Goal: Task Accomplishment & Management: Use online tool/utility

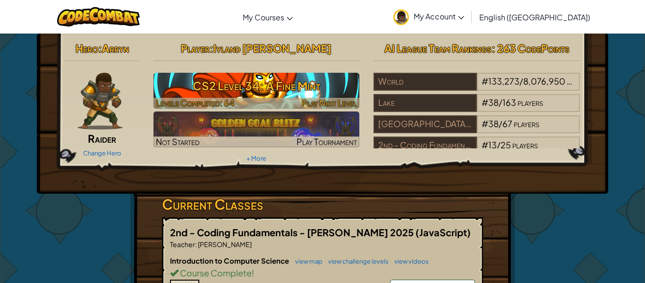
click at [232, 86] on h3 "CS2 Level 34: A Fine Mint" at bounding box center [257, 85] width 206 height 21
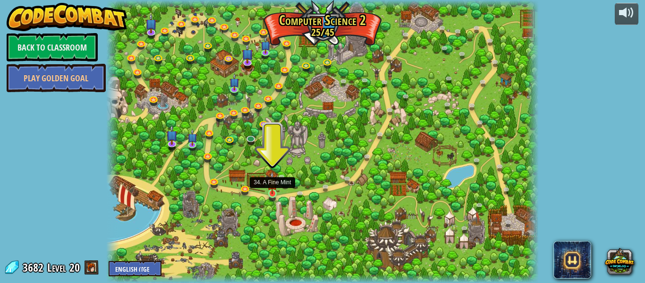
click at [274, 190] on img at bounding box center [272, 182] width 10 height 23
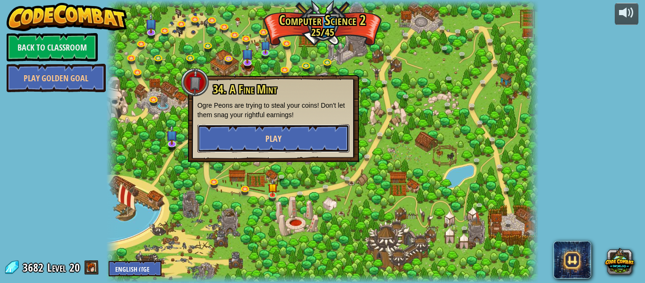
click at [248, 137] on button "Play" at bounding box center [273, 138] width 152 height 28
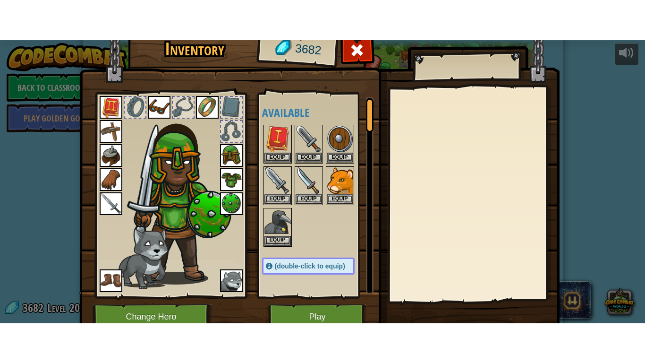
scroll to position [43, 0]
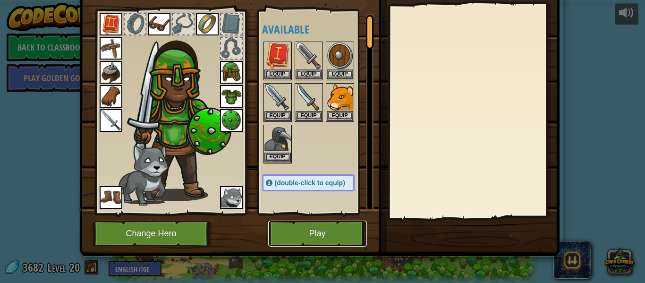
click at [309, 228] on button "Play" at bounding box center [317, 234] width 99 height 26
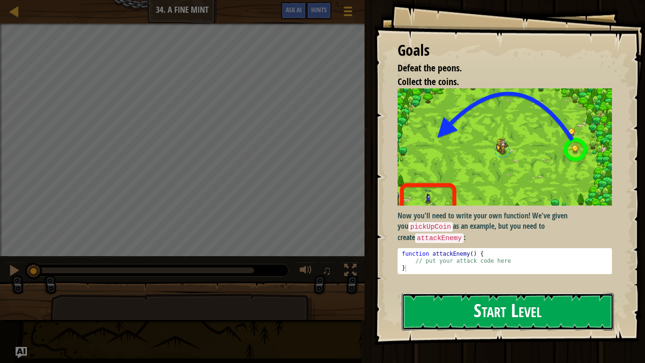
click at [457, 282] on button "Start Level" at bounding box center [508, 311] width 212 height 37
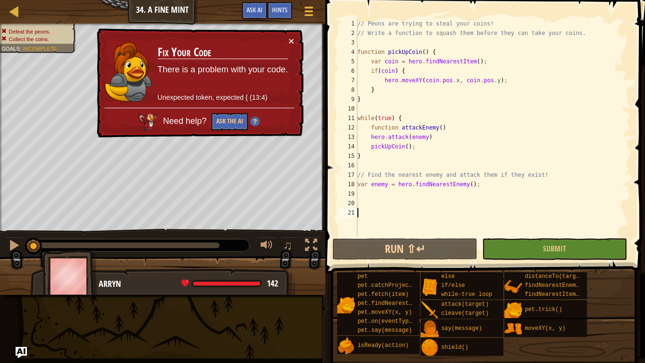
click at [296, 42] on div "× Fix Your Code There is a problem with your code. Unexpected token, expected {…" at bounding box center [199, 83] width 209 height 110
click at [291, 41] on button "×" at bounding box center [292, 41] width 6 height 10
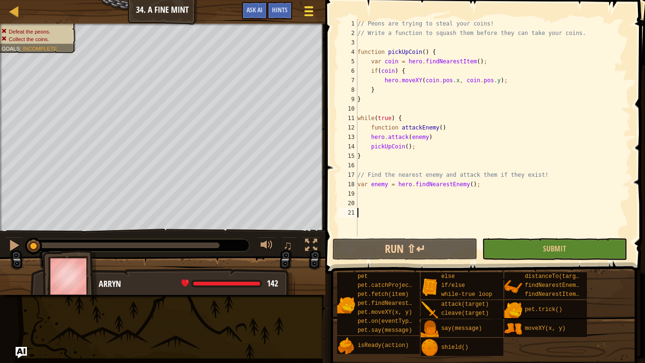
click at [312, 11] on span at bounding box center [308, 11] width 9 height 2
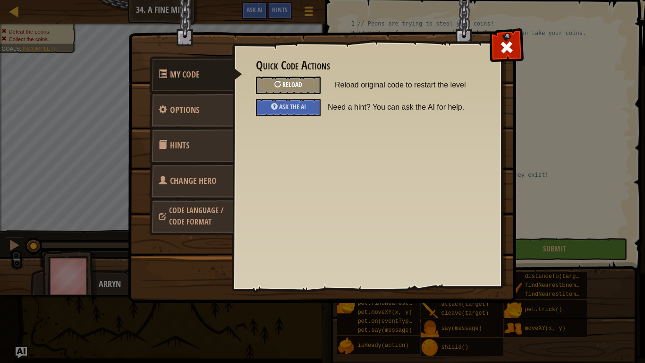
click at [291, 84] on span "Reload" at bounding box center [292, 84] width 20 height 9
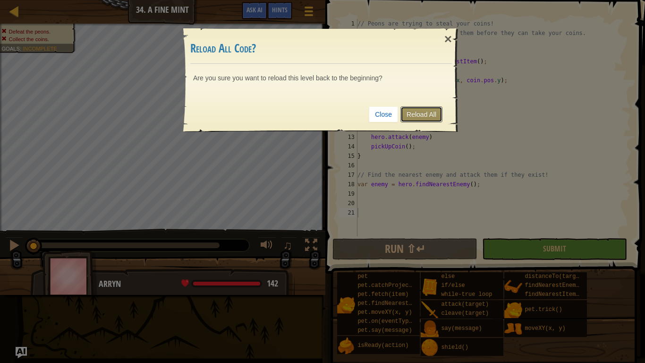
click at [414, 117] on link "Reload All" at bounding box center [422, 114] width 42 height 16
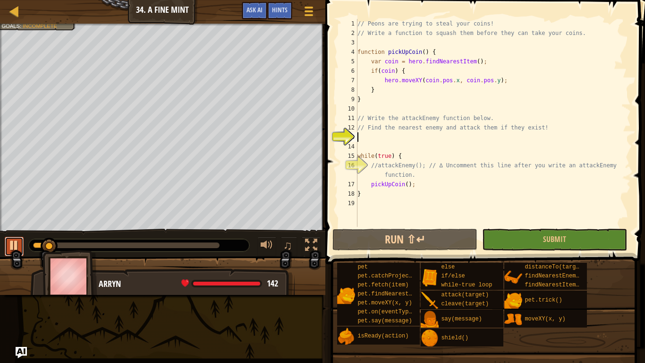
click at [18, 246] on div at bounding box center [14, 245] width 12 height 12
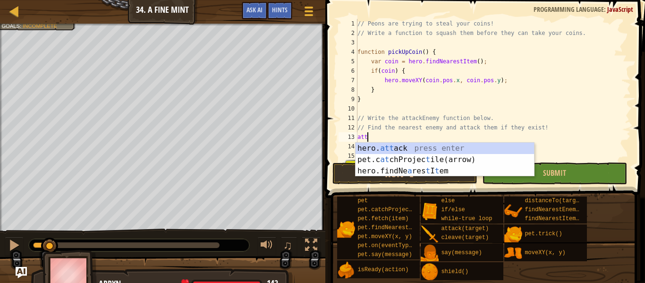
scroll to position [4, 0]
type textarea "a"
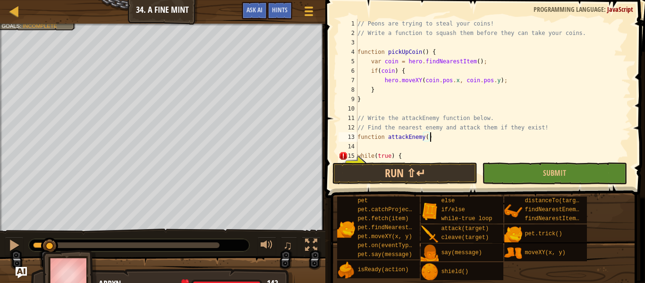
scroll to position [47, 0]
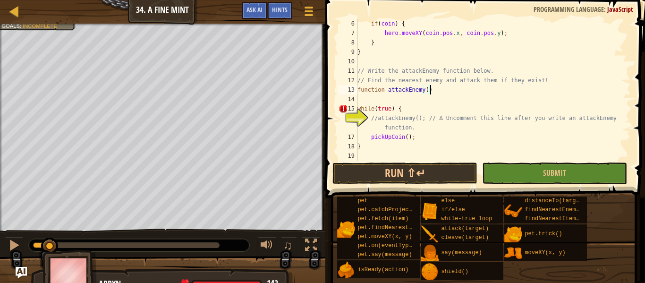
click at [371, 118] on div "if ( coin ) { hero . moveXY ( coin . pos . x , coin . pos . y ) ; } } // Write …" at bounding box center [493, 99] width 275 height 161
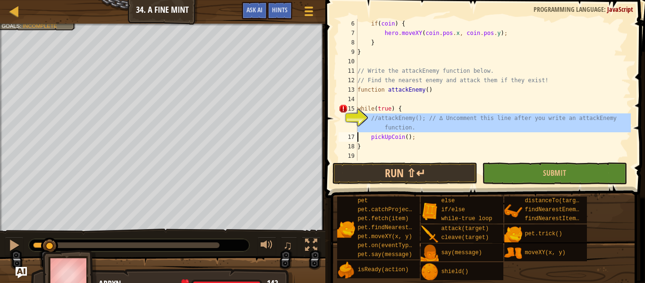
drag, startPoint x: 366, startPoint y: 118, endPoint x: 380, endPoint y: 123, distance: 15.1
click at [380, 123] on div "//attackEnemy(); // ∆ Uncomment this line after you write an attackEnemy functi…" at bounding box center [484, 90] width 294 height 142
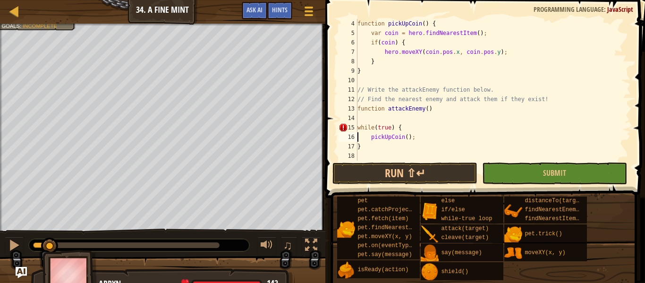
click at [402, 128] on div "function pickUpCoin ( ) { var coin = hero . findNearestItem ( ) ; if ( coin ) {…" at bounding box center [493, 99] width 275 height 161
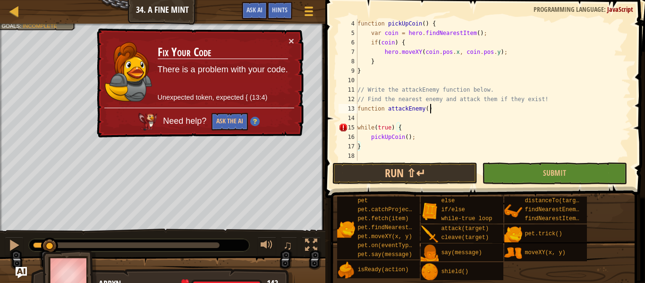
click at [432, 111] on div "function pickUpCoin ( ) { var coin = hero . findNearestItem ( ) ; if ( coin ) {…" at bounding box center [493, 99] width 275 height 161
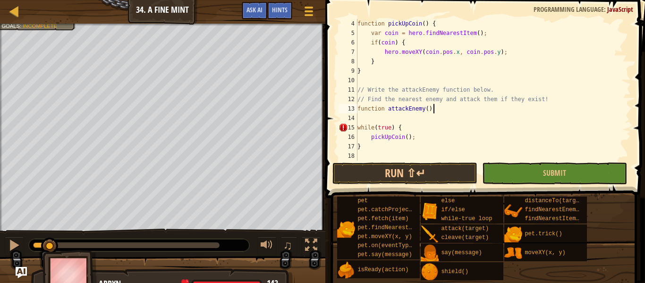
type textarea "function attackEnemy() {"
click at [392, 120] on div "function pickUpCoin ( ) { var coin = hero . findNearestItem ( ) ; if ( coin ) {…" at bounding box center [493, 99] width 275 height 161
click at [438, 111] on div "function pickUpCoin ( ) { var coin = hero . findNearestItem ( ) ; if ( coin ) {…" at bounding box center [493, 99] width 275 height 161
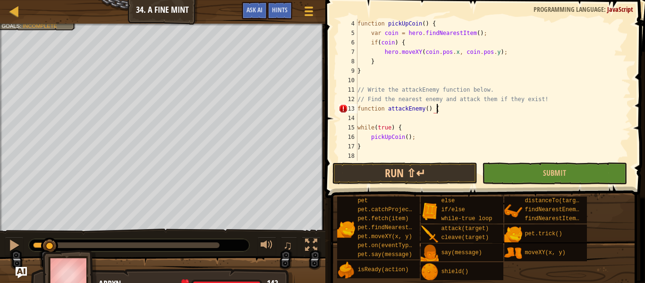
scroll to position [4, 11]
type textarea "}"
click at [375, 122] on div "function pickUpCoin ( ) { var coin = hero . findNearestItem ( ) ; if ( coin ) {…" at bounding box center [493, 99] width 275 height 161
type textarea "at"
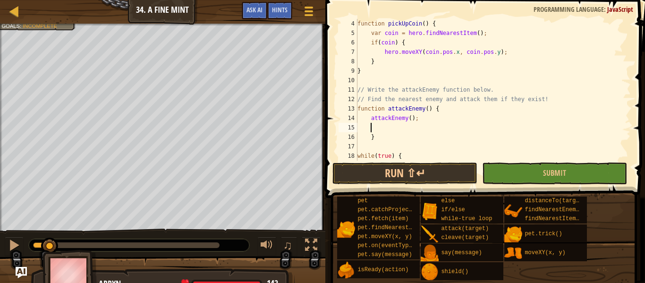
scroll to position [4, 0]
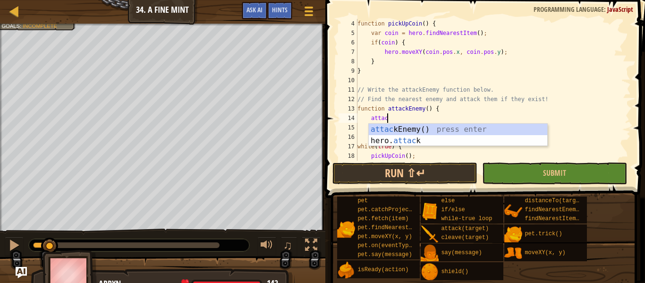
type textarea "a"
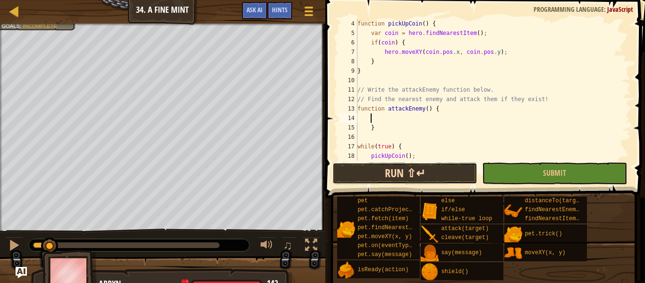
click at [444, 170] on button "Run ⇧↵" at bounding box center [405, 174] width 145 height 22
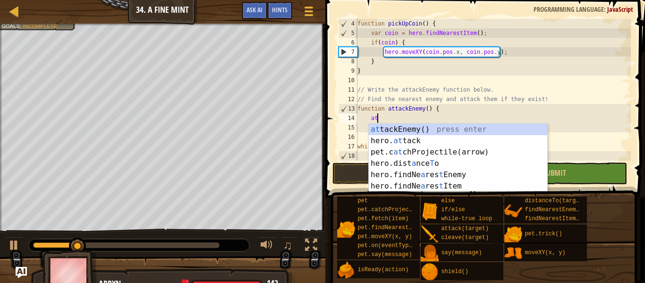
scroll to position [4, 2]
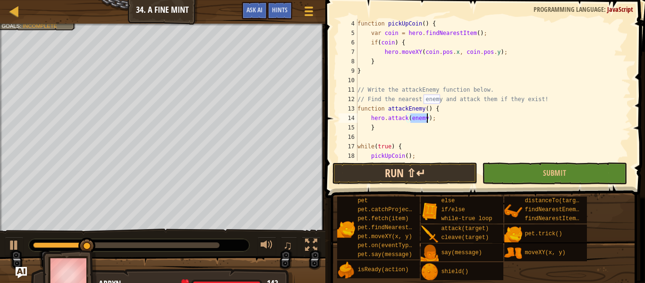
type textarea "hero.attack(enemy);"
click at [427, 171] on button "Run ⇧↵" at bounding box center [405, 174] width 145 height 22
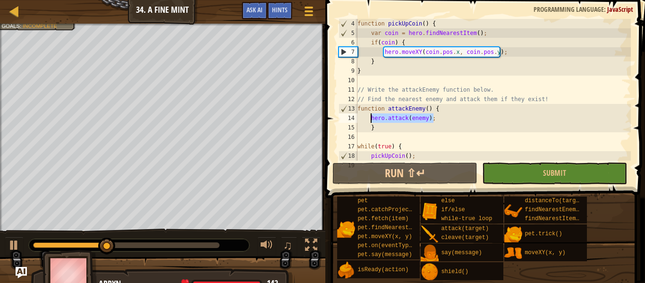
drag, startPoint x: 437, startPoint y: 119, endPoint x: 371, endPoint y: 120, distance: 66.6
click at [371, 120] on div "function pickUpCoin ( ) { var coin = hero . findNearestItem ( ) ; if ( coin ) {…" at bounding box center [493, 99] width 275 height 161
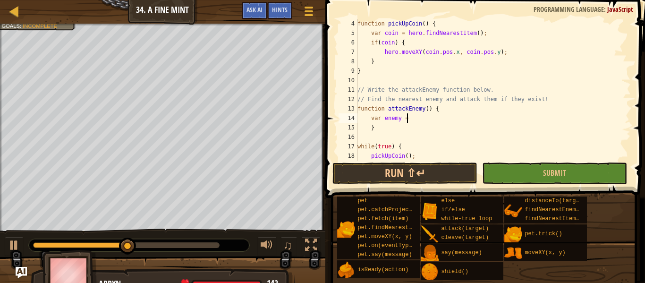
scroll to position [4, 7]
type textarea "var enemy = fi"
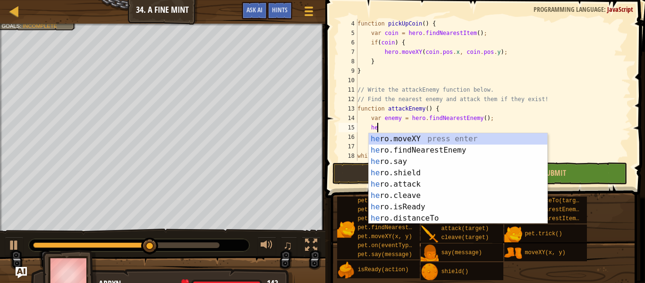
scroll to position [4, 3]
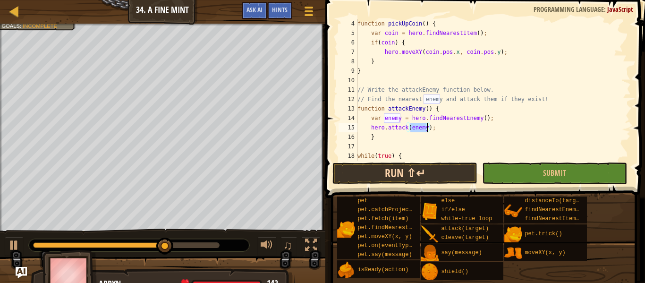
type textarea "hero.attack(enemy);"
click at [422, 175] on button "Run ⇧↵" at bounding box center [405, 174] width 145 height 22
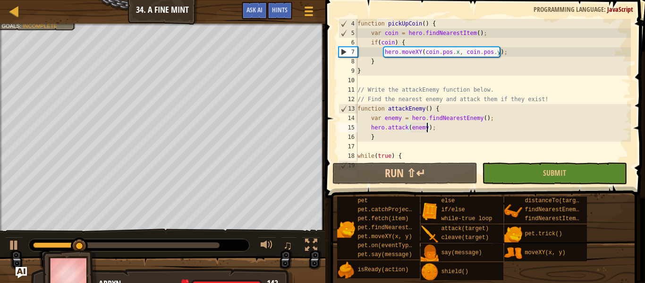
click at [368, 127] on div "function pickUpCoin ( ) { var coin = hero . findNearestItem ( ) ; if ( coin ) {…" at bounding box center [493, 99] width 275 height 161
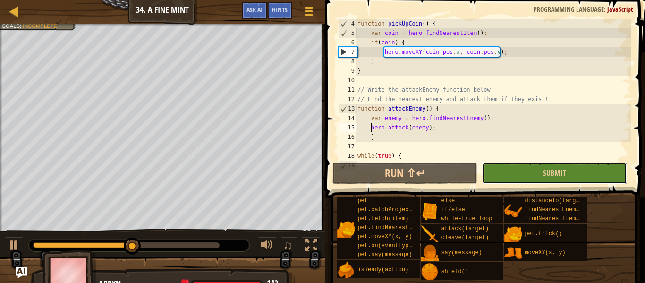
click at [591, 181] on button "Submit" at bounding box center [554, 174] width 145 height 22
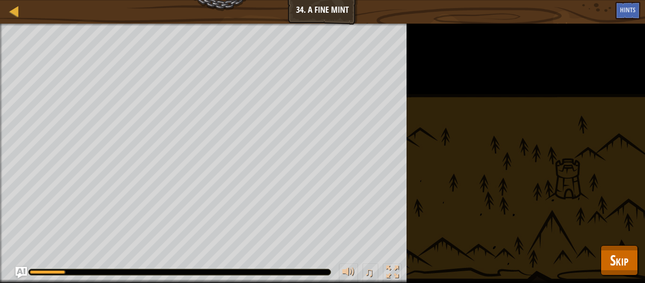
click at [578, 204] on div "Defeat the peons. Collect the coins. Goals : Running... ♫ Arryn 142 x: 42 y: 32…" at bounding box center [322, 153] width 645 height 259
click at [9, 15] on div at bounding box center [15, 11] width 12 height 12
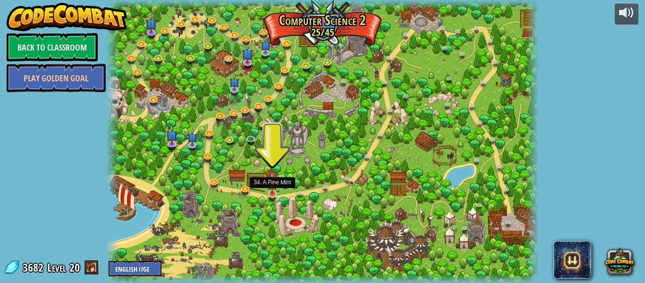
click at [271, 193] on img at bounding box center [272, 182] width 10 height 23
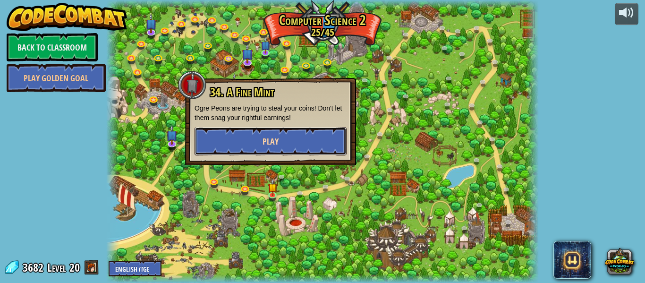
click at [242, 143] on button "Play" at bounding box center [271, 141] width 152 height 28
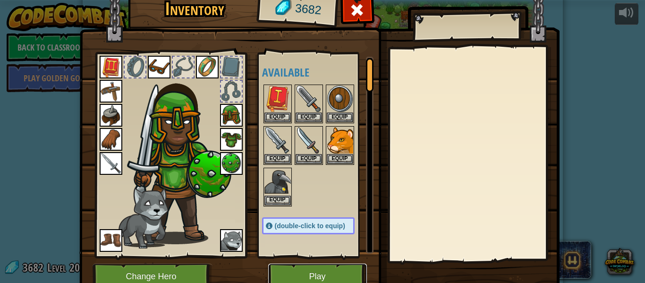
click at [300, 273] on button "Play" at bounding box center [317, 277] width 99 height 26
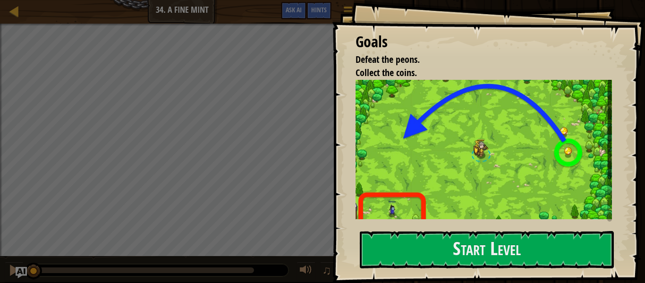
click at [499, 164] on img at bounding box center [484, 150] width 257 height 140
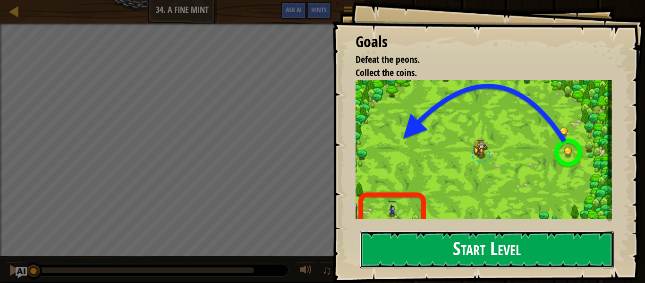
click at [433, 254] on button "Start Level" at bounding box center [487, 249] width 254 height 37
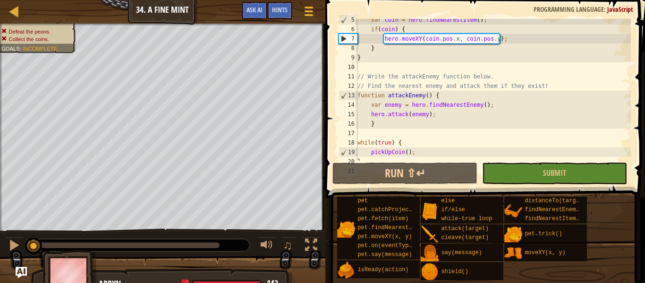
scroll to position [57, 0]
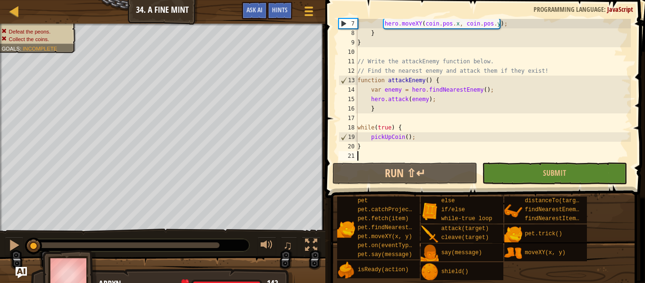
click at [419, 140] on div "hero . moveXY ( coin . pos . x , coin . pos . y ) ; } } // Write the attackEnem…" at bounding box center [493, 99] width 275 height 161
type textarea "pickUpCoin();"
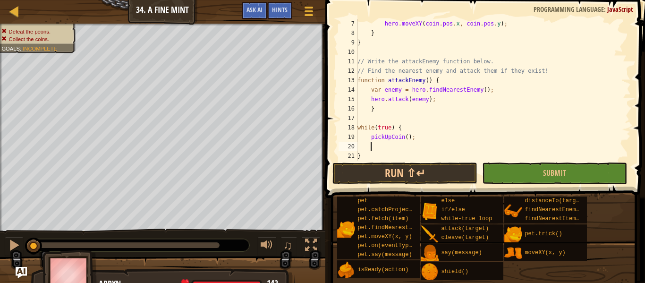
type textarea "a"
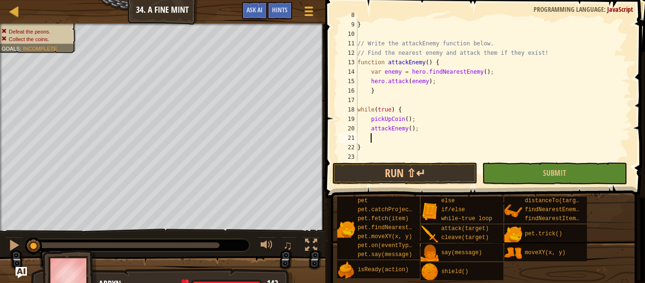
scroll to position [76, 0]
click at [552, 176] on span "Submit" at bounding box center [554, 173] width 23 height 10
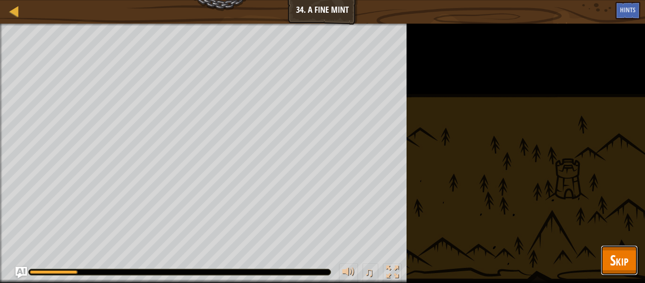
click at [621, 260] on span "Skip" at bounding box center [619, 259] width 18 height 19
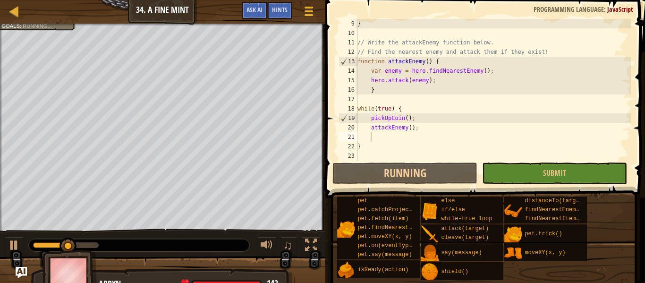
click at [621, 260] on div "pet pet.catchProjectile(arrow) pet.fetch(item) pet.findNearestByType(type) pet.…" at bounding box center [488, 238] width 302 height 85
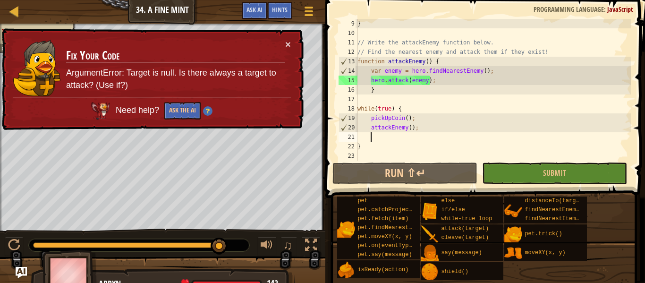
click at [368, 128] on div "} // Write the attackEnemy function below. // Find the nearest enemy and attack…" at bounding box center [493, 99] width 275 height 161
click at [370, 128] on div "} // Write the attackEnemy function below. // Find the nearest enemy and attack…" at bounding box center [493, 99] width 275 height 161
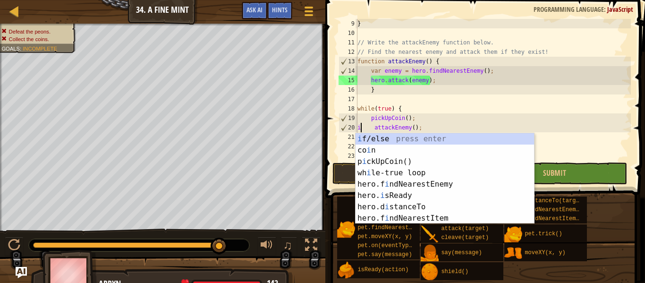
scroll to position [4, 1]
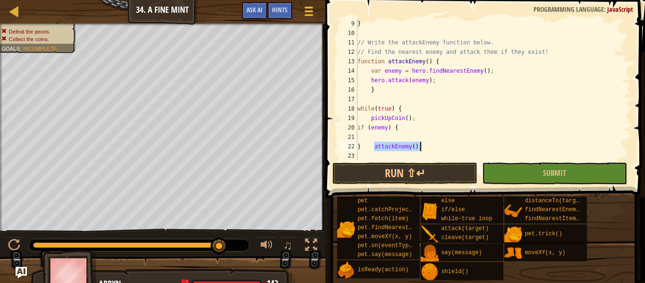
drag, startPoint x: 373, startPoint y: 148, endPoint x: 422, endPoint y: 148, distance: 49.1
click at [422, 148] on div "} // Write the attackEnemy function below. // Find the nearest enemy and attack…" at bounding box center [493, 99] width 275 height 161
type textarea "}"
click at [370, 136] on div "} // Write the attackEnemy function below. // Find the nearest enemy and attack…" at bounding box center [493, 99] width 275 height 161
paste textarea "attackEnemy();"
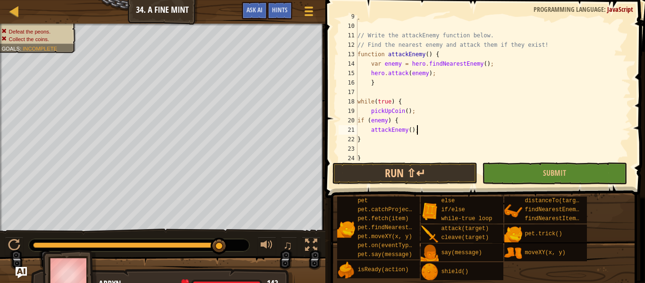
scroll to position [94, 0]
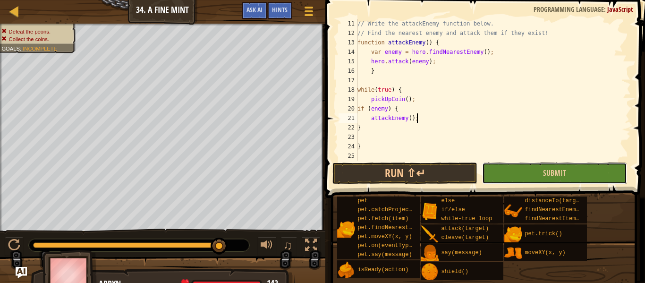
click at [523, 178] on button "Submit" at bounding box center [554, 174] width 145 height 22
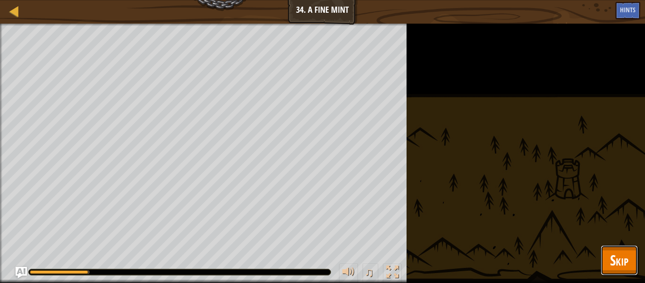
click at [633, 267] on button "Skip" at bounding box center [619, 260] width 37 height 30
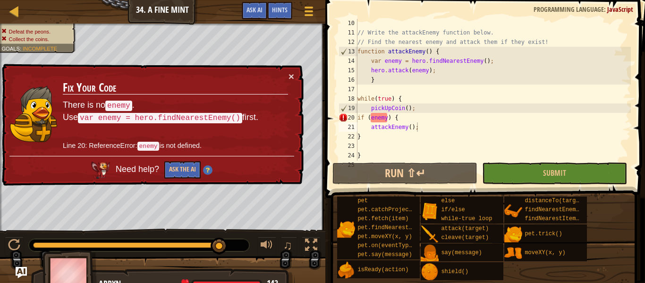
scroll to position [86, 0]
type textarea "var enemy = hero.findNearestEnemy();"
drag, startPoint x: 369, startPoint y: 59, endPoint x: 489, endPoint y: 59, distance: 120.0
click at [489, 59] on div "// Write the attackEnemy function below. // Find the nearest enemy and attack t…" at bounding box center [493, 98] width 275 height 161
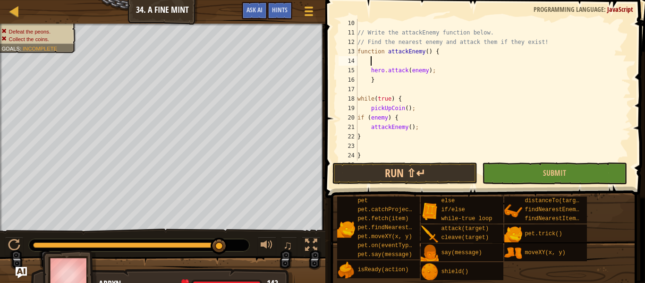
click at [370, 129] on div "// Write the attackEnemy function below. // Find the nearest enemy and attack t…" at bounding box center [493, 98] width 275 height 161
type textarea "attackEnemy();"
type textarea "pickUpCoin();"
paste textarea "var enemy = hero.findNearestEnemy();"
type textarea "var enemy = hero.findNearestEnemy();"
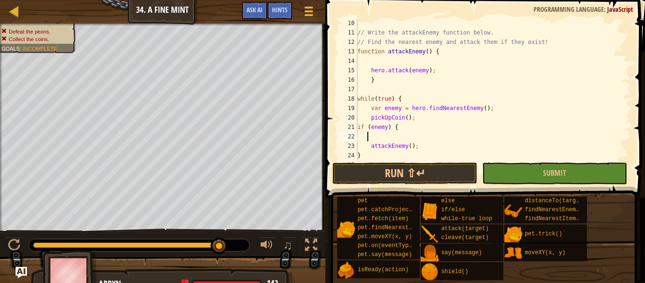
click at [369, 140] on div "// Write the attackEnemy function below. // Find the nearest enemy and attack t…" at bounding box center [493, 98] width 275 height 161
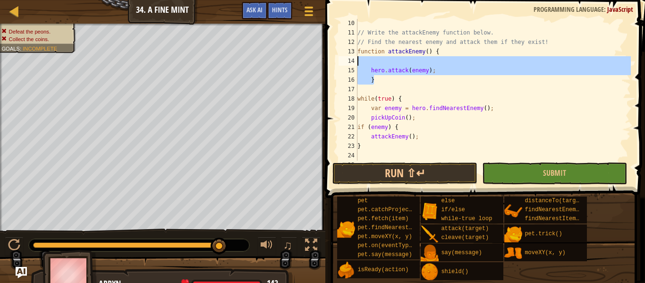
drag, startPoint x: 406, startPoint y: 78, endPoint x: 356, endPoint y: 63, distance: 52.8
click at [356, 63] on div "if (enemy) { 10 11 12 13 14 15 16 17 18 19 20 21 22 23 24 25 26 // Write the at…" at bounding box center [484, 90] width 294 height 142
type textarea "hero.attack(enemy);"
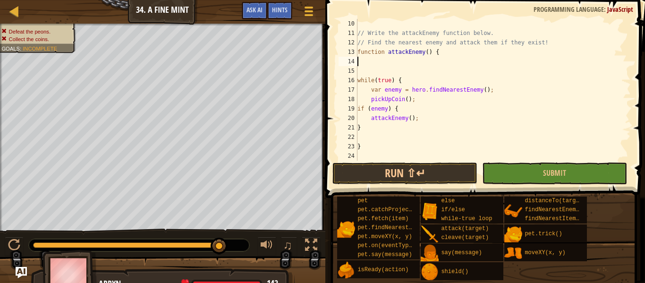
scroll to position [85, 0]
drag, startPoint x: 370, startPoint y: 92, endPoint x: 495, endPoint y: 89, distance: 124.3
click at [495, 89] on div "// Write the attackEnemy function below. // Find the nearest enemy and attack t…" at bounding box center [493, 99] width 275 height 161
type textarea "var enemy = hero.findNearestEnemy();"
click at [404, 111] on div "// Write the attackEnemy function below. // Find the nearest enemy and attack t…" at bounding box center [493, 99] width 275 height 161
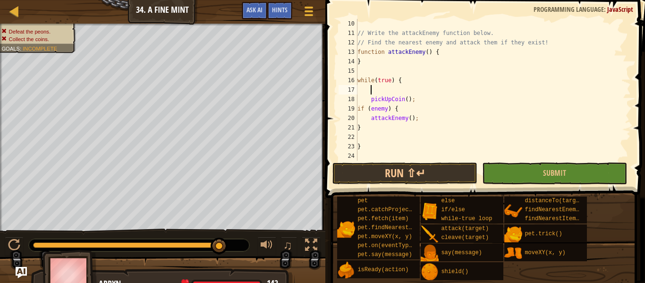
type textarea "if (enemy) {"
paste textarea "var enemy = hero.findNearestEnemy();"
type textarea "var enemy = hero.findNearestEnemy();"
click at [395, 93] on div "// Write the attackEnemy function below. // Find the nearest enemy and attack t…" at bounding box center [493, 99] width 275 height 161
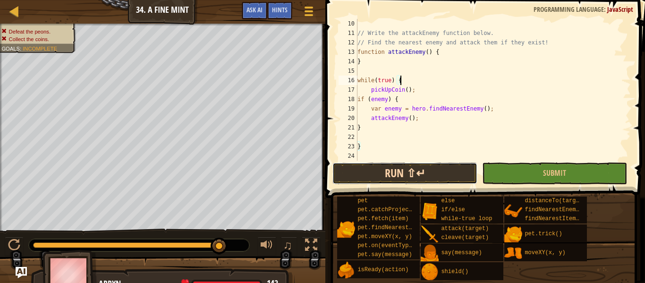
click at [447, 179] on button "Run ⇧↵" at bounding box center [405, 174] width 145 height 22
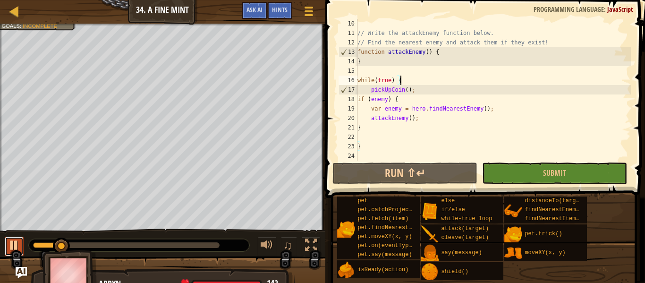
click at [9, 243] on div at bounding box center [14, 245] width 12 height 12
click at [373, 62] on div "// Write the attackEnemy function below. // Find the nearest enemy and attack t…" at bounding box center [493, 99] width 275 height 161
type textarea "}"
type textarea "function attackEnemy() {"
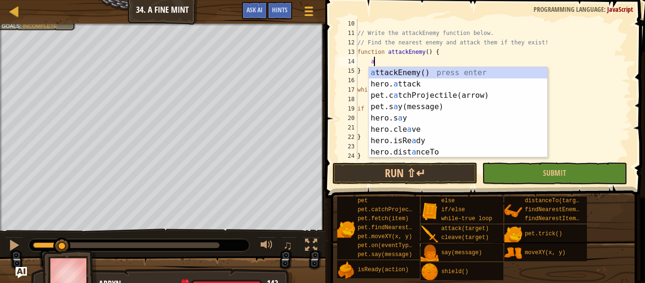
scroll to position [4, 2]
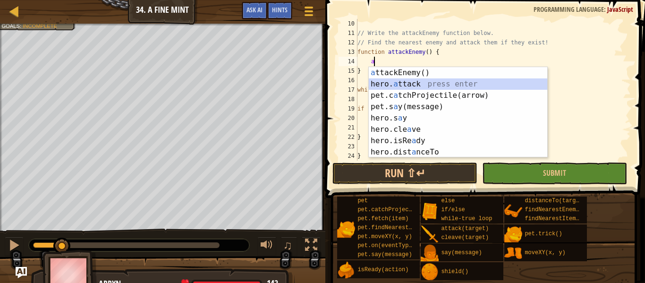
type textarea "hero.attack(enemy);"
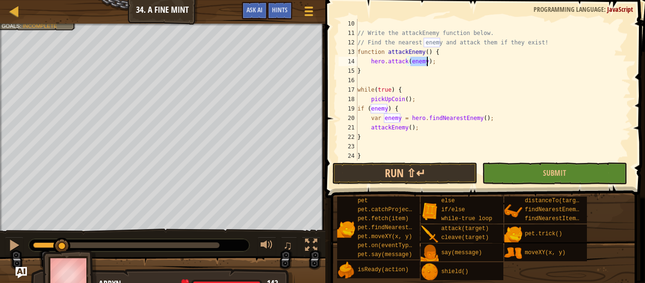
click at [409, 77] on div "// Write the attackEnemy function below. // Find the nearest enemy and attack t…" at bounding box center [493, 99] width 275 height 161
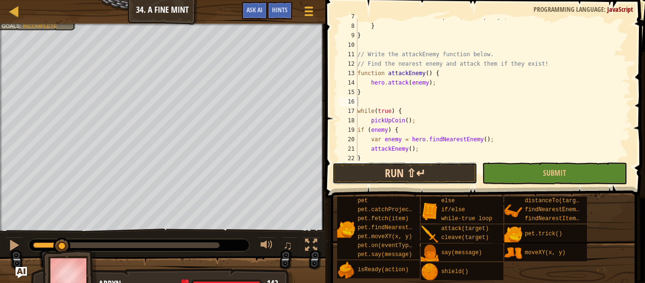
click at [418, 171] on button "Run ⇧↵" at bounding box center [405, 174] width 145 height 22
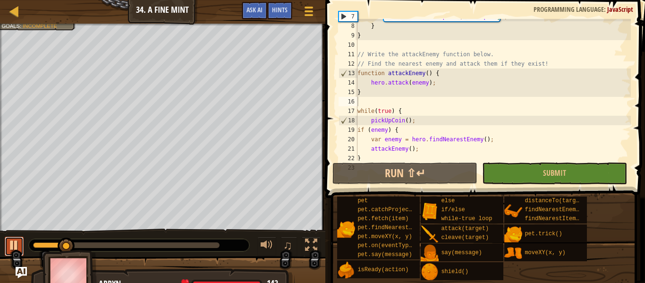
click at [7, 247] on button at bounding box center [14, 246] width 19 height 19
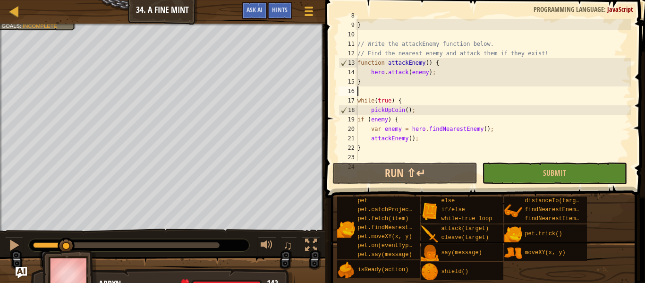
scroll to position [94, 0]
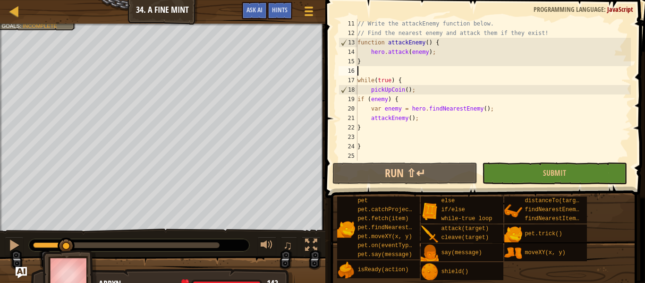
click at [420, 116] on div "// Write the attackEnemy function below. // Find the nearest enemy and attack t…" at bounding box center [493, 99] width 275 height 161
type textarea "attackEnemy();"
type textarea "}"
type textarea "while(true) {"
click at [495, 176] on button "Submit" at bounding box center [554, 174] width 145 height 22
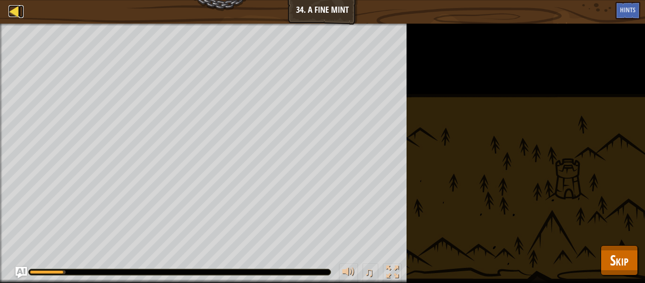
click at [18, 5] on div at bounding box center [15, 11] width 12 height 12
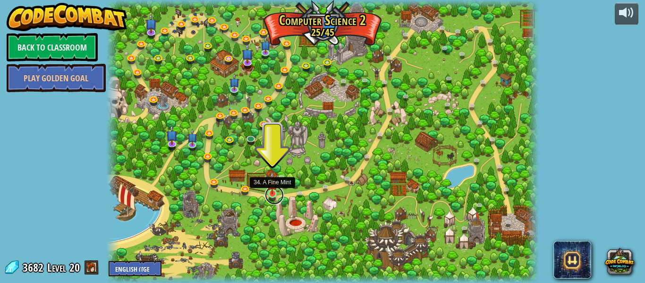
click at [274, 196] on link at bounding box center [274, 195] width 19 height 19
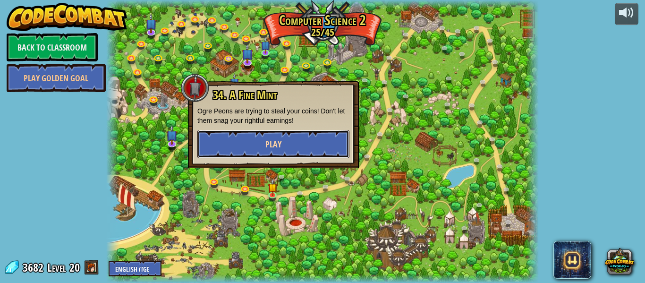
click at [245, 148] on button "Play" at bounding box center [273, 144] width 152 height 28
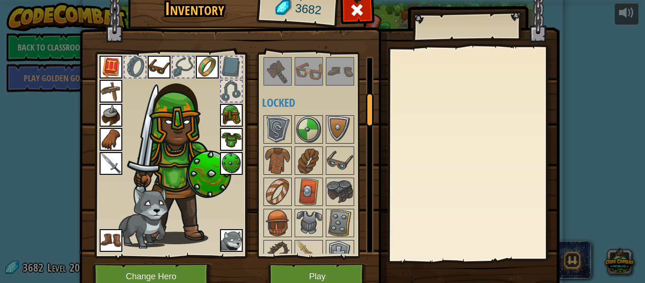
scroll to position [228, 0]
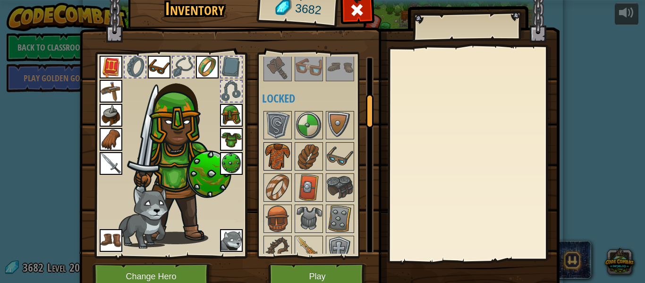
click at [279, 156] on img at bounding box center [278, 156] width 26 height 26
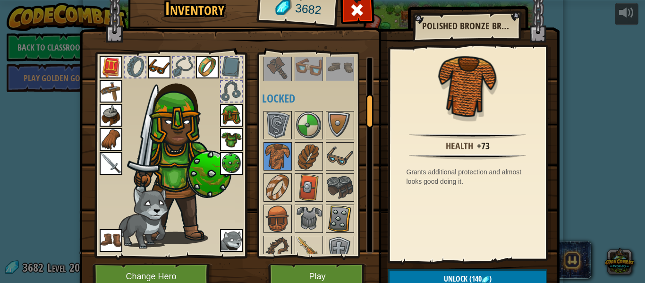
click at [330, 212] on img at bounding box center [340, 218] width 26 height 26
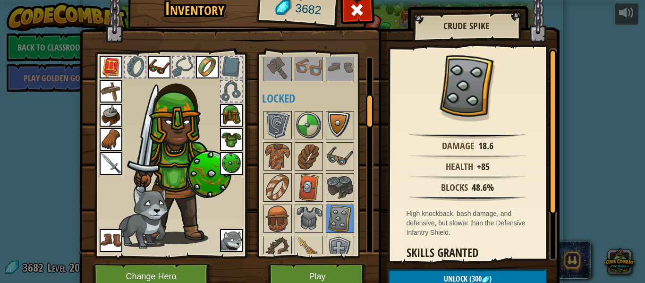
click at [350, 128] on img at bounding box center [340, 125] width 26 height 26
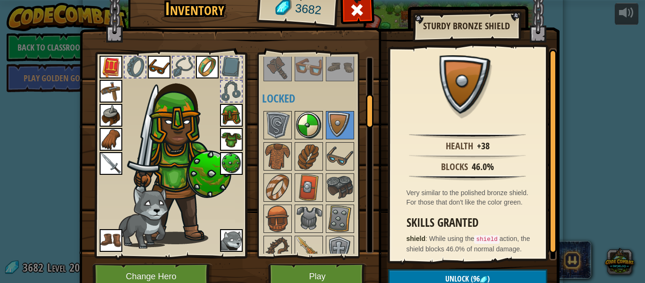
click at [307, 136] on img at bounding box center [309, 125] width 26 height 26
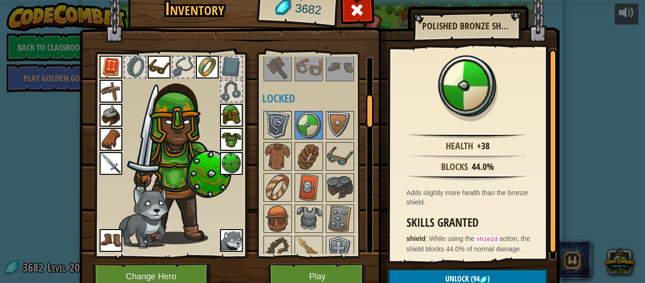
click at [278, 131] on img at bounding box center [278, 125] width 26 height 26
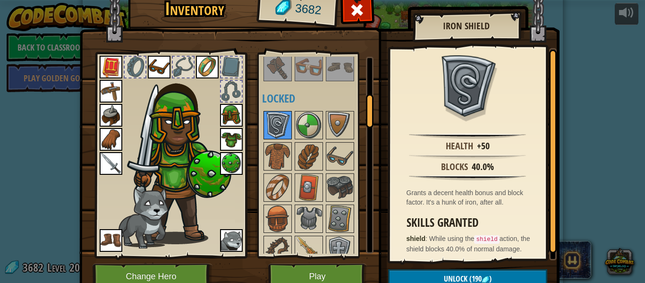
scroll to position [0, 0]
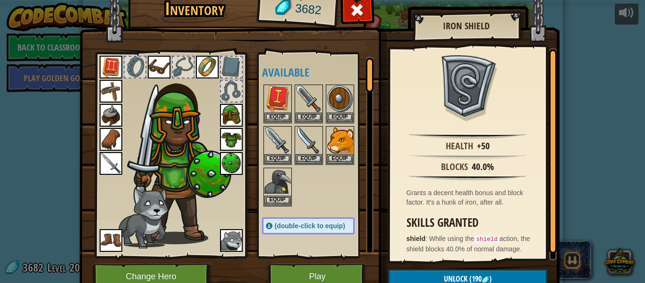
click at [278, 131] on img at bounding box center [278, 140] width 26 height 26
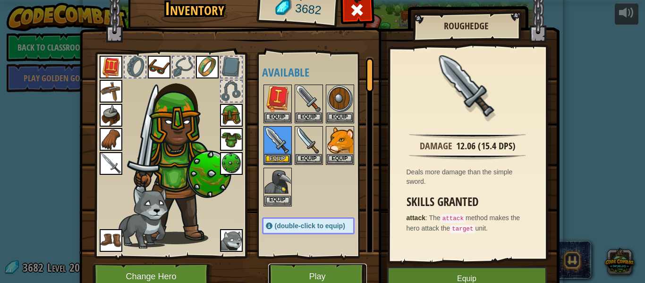
click at [304, 269] on button "Play" at bounding box center [317, 277] width 99 height 26
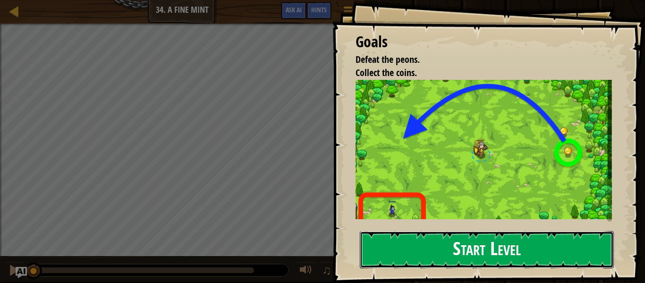
click at [453, 247] on button "Start Level" at bounding box center [487, 249] width 254 height 37
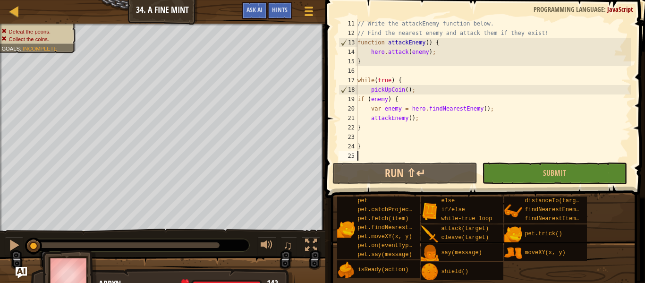
scroll to position [94, 0]
type textarea "}"
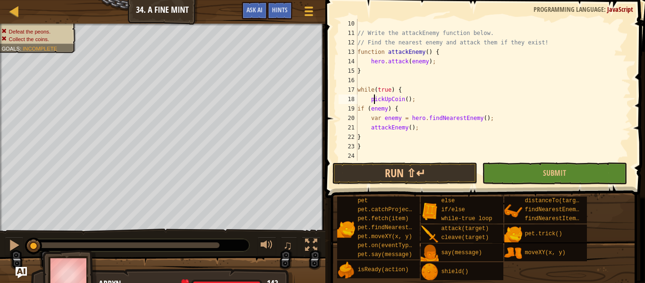
type textarea "while(true) {"
type textarea "// Write the attackEnemy function below."
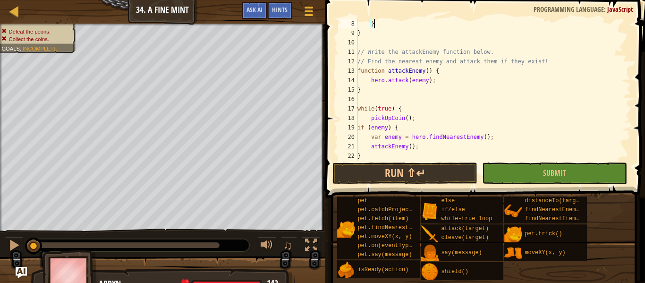
type textarea "function pickUpCoin() {"
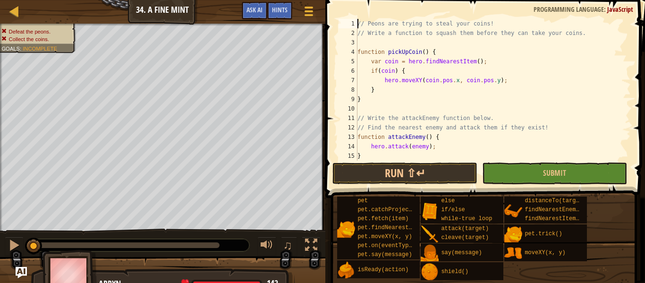
scroll to position [0, 0]
type textarea "// Write a function to squash them before they can take your coins."
type textarea "}"
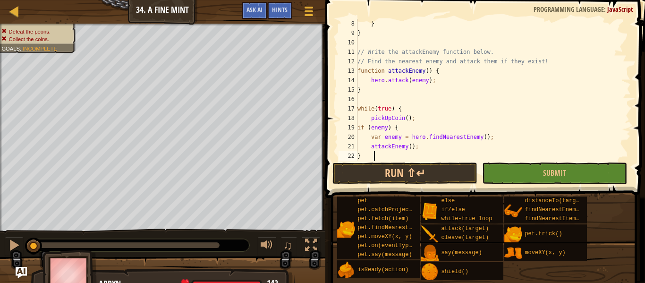
type textarea "}"
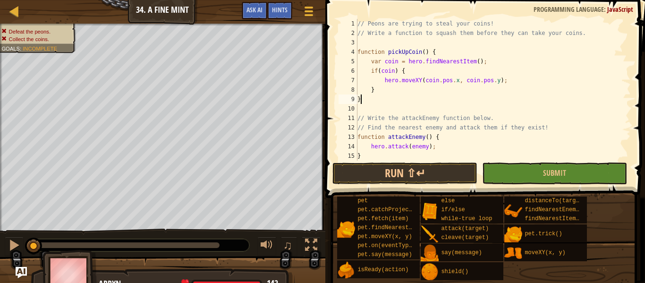
click at [371, 99] on div "// Peons are trying to steal your coins! // Write a function to squash them bef…" at bounding box center [493, 99] width 275 height 161
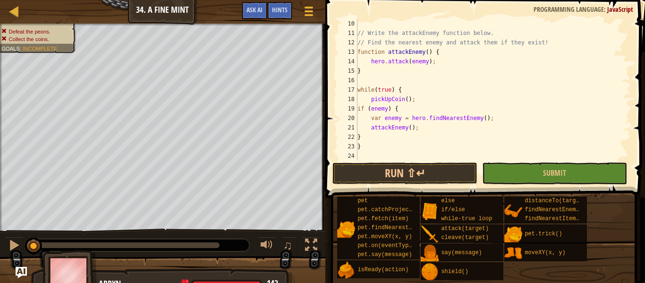
click at [388, 138] on div "// Write the attackEnemy function below. // Find the nearest enemy and attack t…" at bounding box center [493, 99] width 275 height 161
click at [431, 130] on div "// Write the attackEnemy function below. // Find the nearest enemy and attack t…" at bounding box center [493, 99] width 275 height 161
click at [442, 141] on div "// Write the attackEnemy function below. // Find the nearest enemy and attack t…" at bounding box center [493, 99] width 275 height 161
type textarea "while(true) {"
type textarea "// Write the attackEnemy function below."
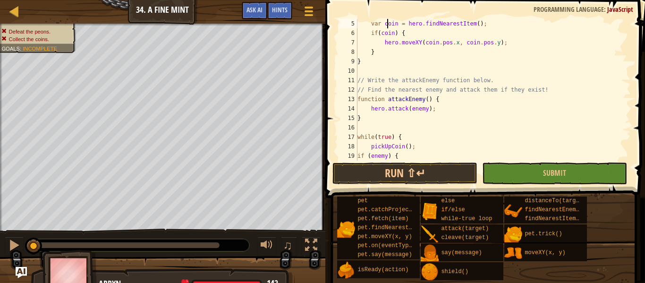
type textarea "function pickUpCoin() {"
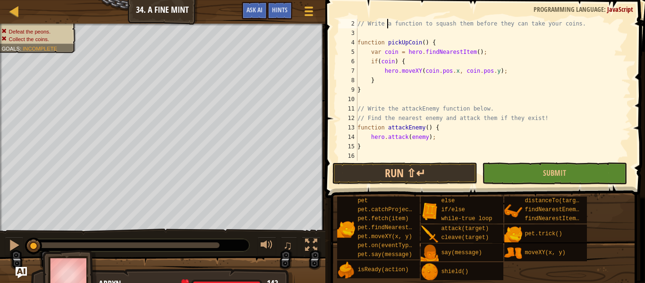
type textarea "// Peons are trying to steal your coins!"
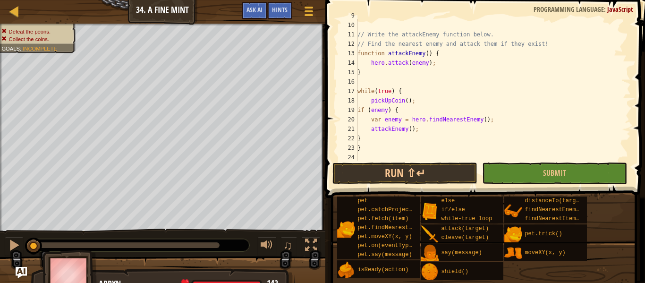
scroll to position [85, 0]
click at [300, 11] on button "Game Menu" at bounding box center [309, 12] width 25 height 23
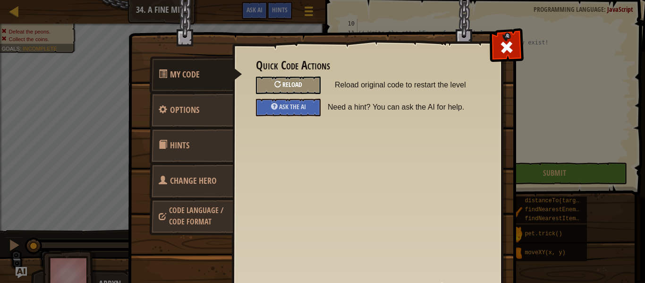
click at [295, 85] on span "Reload" at bounding box center [292, 84] width 20 height 9
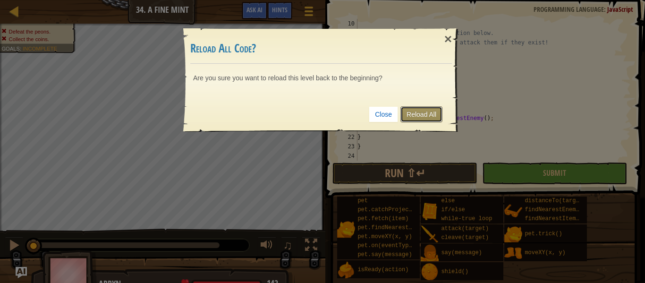
click at [436, 116] on link "Reload All" at bounding box center [422, 114] width 42 height 16
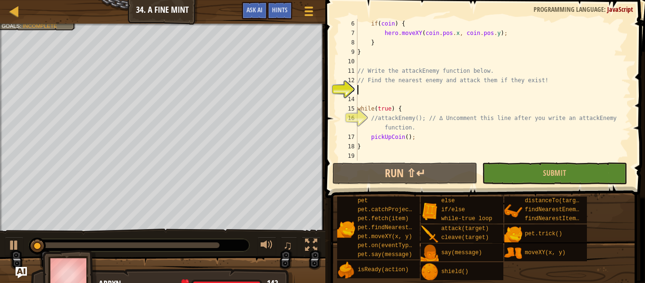
scroll to position [47, 0]
click at [23, 246] on button at bounding box center [14, 246] width 19 height 19
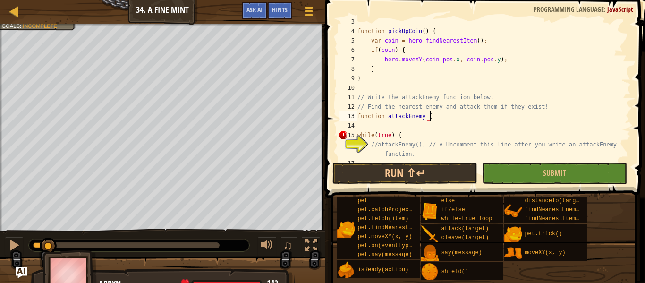
scroll to position [4, 10]
type textarea "function attackEnemy (){"
